Goal: Task Accomplishment & Management: Use online tool/utility

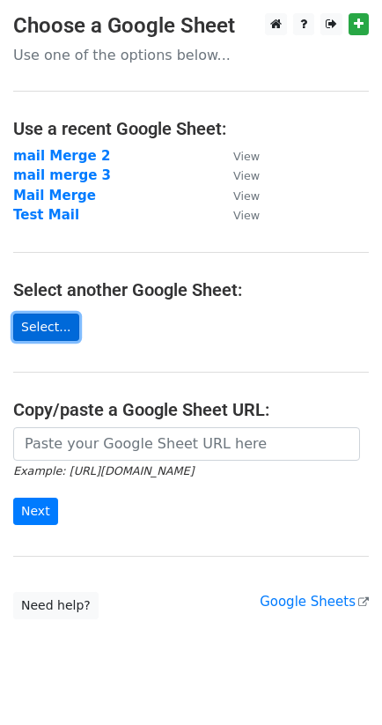
click at [56, 325] on link "Select..." at bounding box center [46, 326] width 66 height 27
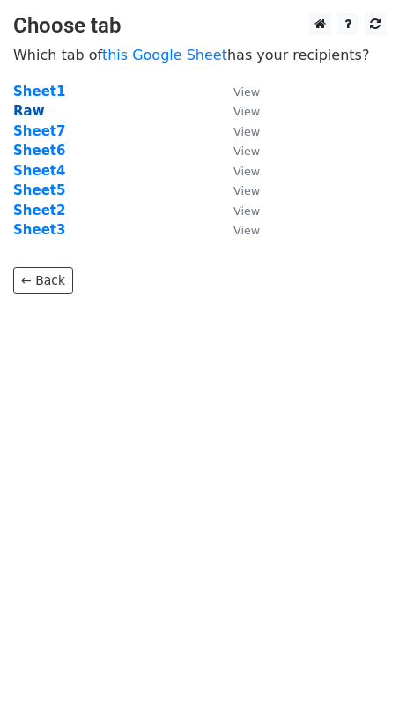
click at [36, 108] on strong "Raw" at bounding box center [29, 111] width 32 height 16
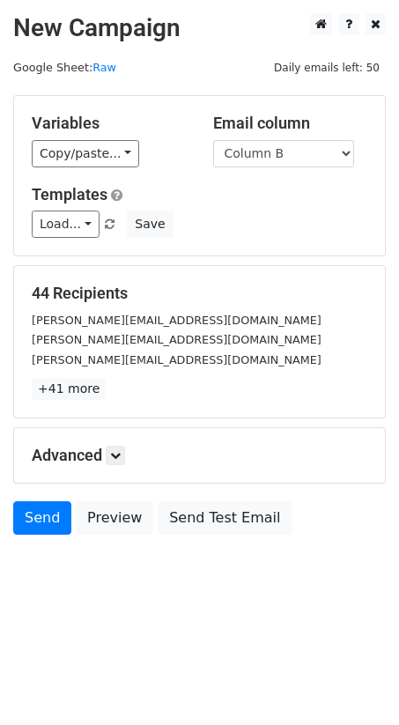
click at [223, 397] on p "+41 more" at bounding box center [200, 389] width 336 height 22
click at [378, 284] on div "44 Recipients utkarsh.pathak@dataintelo.com Sharda.Jadhav@trinitymahalasa.com p…" at bounding box center [199, 341] width 371 height 151
